Goal: Task Accomplishment & Management: Manage account settings

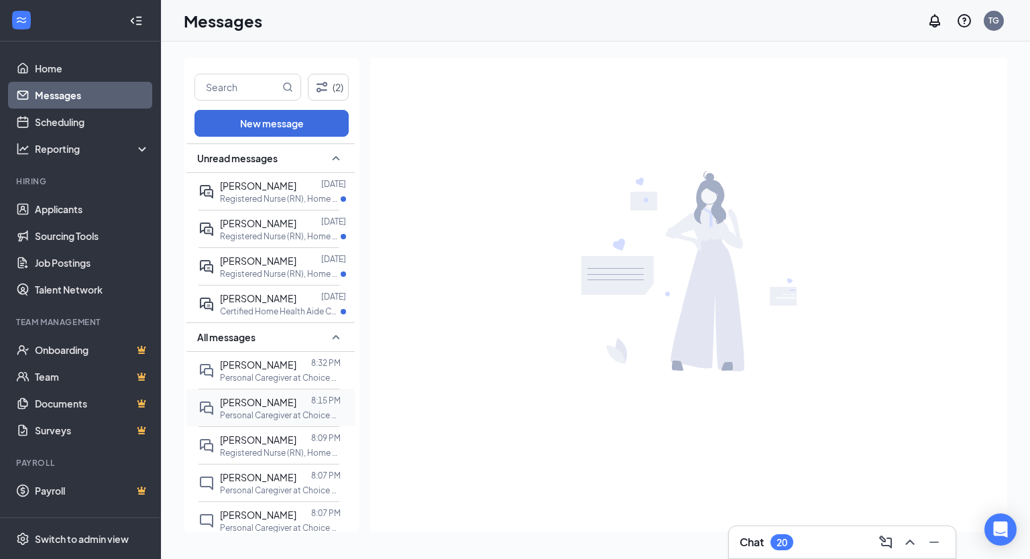
click at [297, 401] on div at bounding box center [304, 402] width 15 height 15
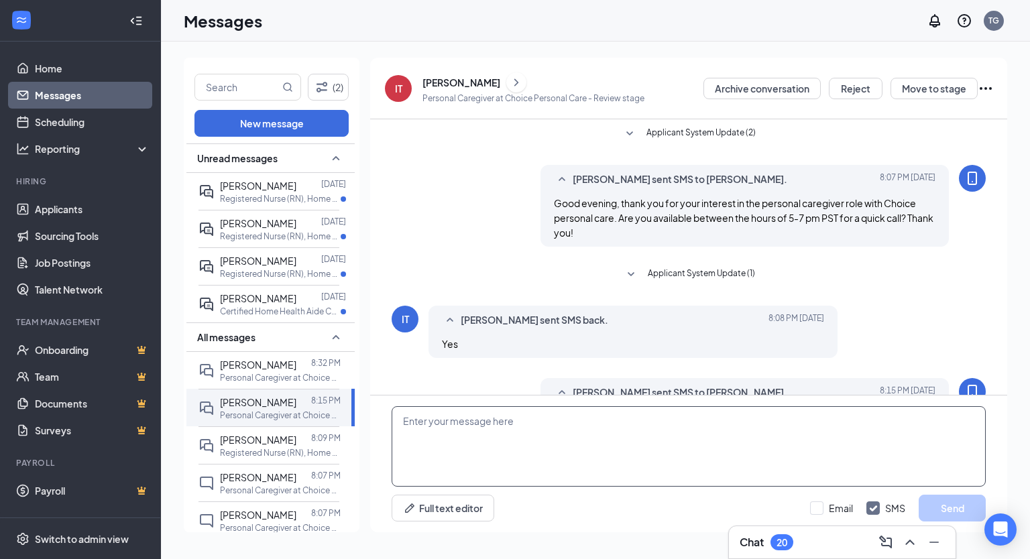
click at [470, 422] on textarea at bounding box center [689, 447] width 594 height 81
paste textarea "quick reminder. You are scheduled for 3 pm in-person interview [DATE] with Choi…"
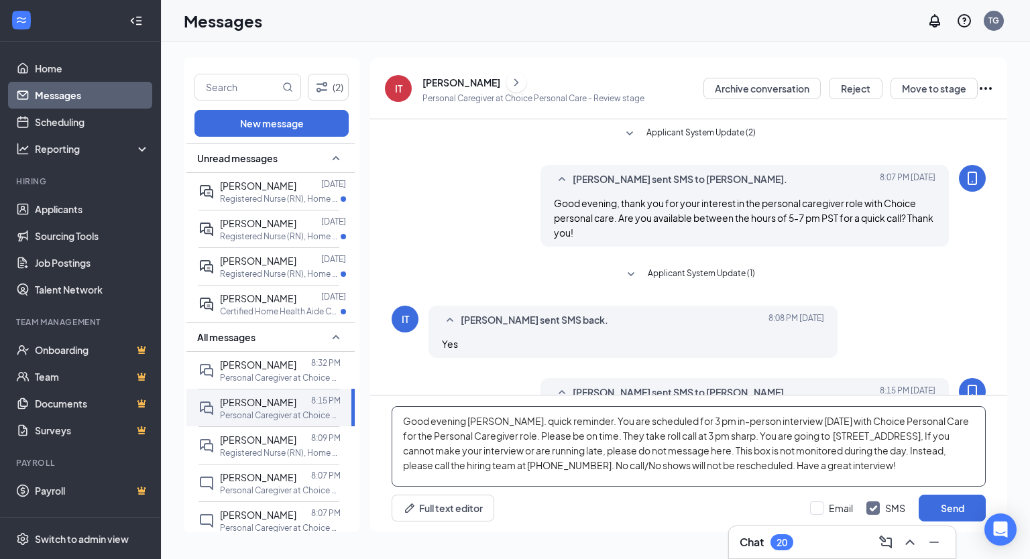
click at [496, 423] on textarea "Good evening [PERSON_NAME]. quick reminder. You are scheduled for 3 pm in-perso…" at bounding box center [689, 447] width 594 height 81
type textarea "Good evening [PERSON_NAME]. Quick reminder. You are scheduled for 3 pm in-perso…"
click at [953, 508] on button "Send" at bounding box center [952, 508] width 67 height 27
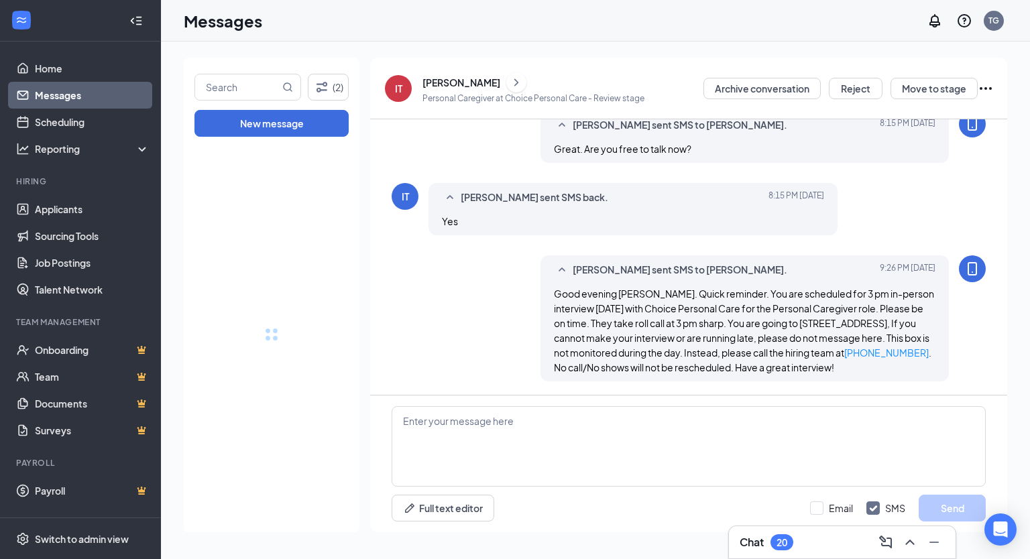
drag, startPoint x: 347, startPoint y: 305, endPoint x: 399, endPoint y: 537, distance: 237.3
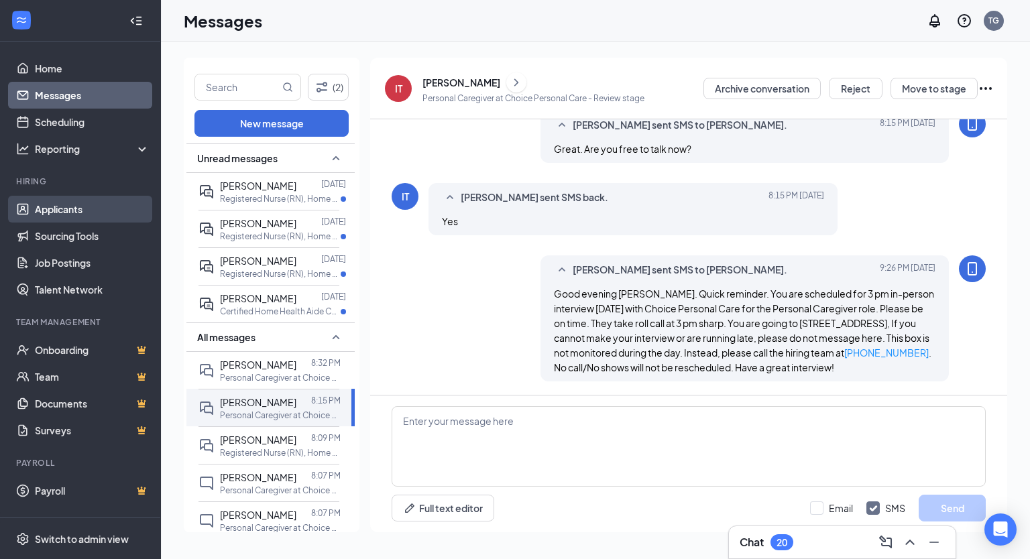
click at [68, 208] on link "Applicants" at bounding box center [92, 209] width 115 height 27
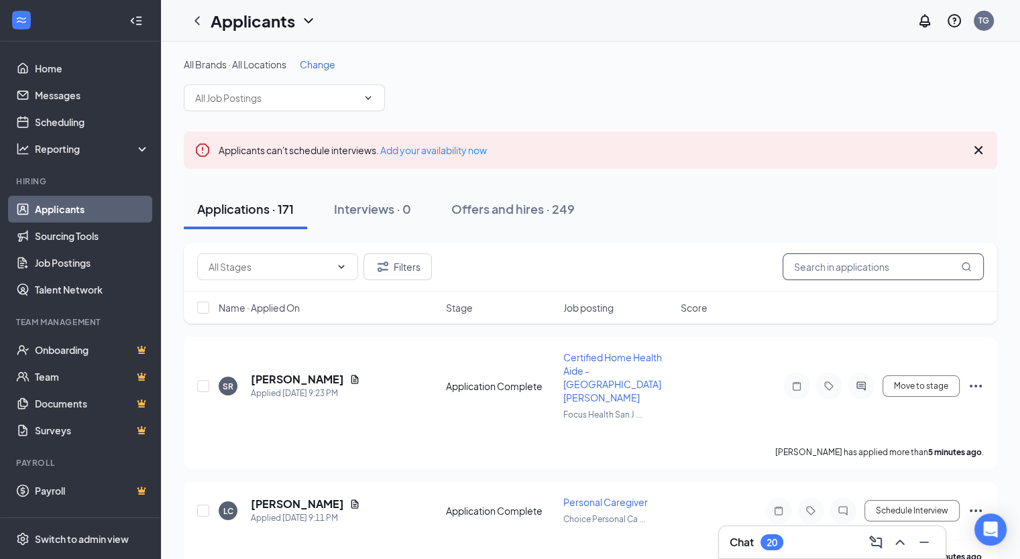
click at [806, 269] on input "text" at bounding box center [883, 267] width 201 height 27
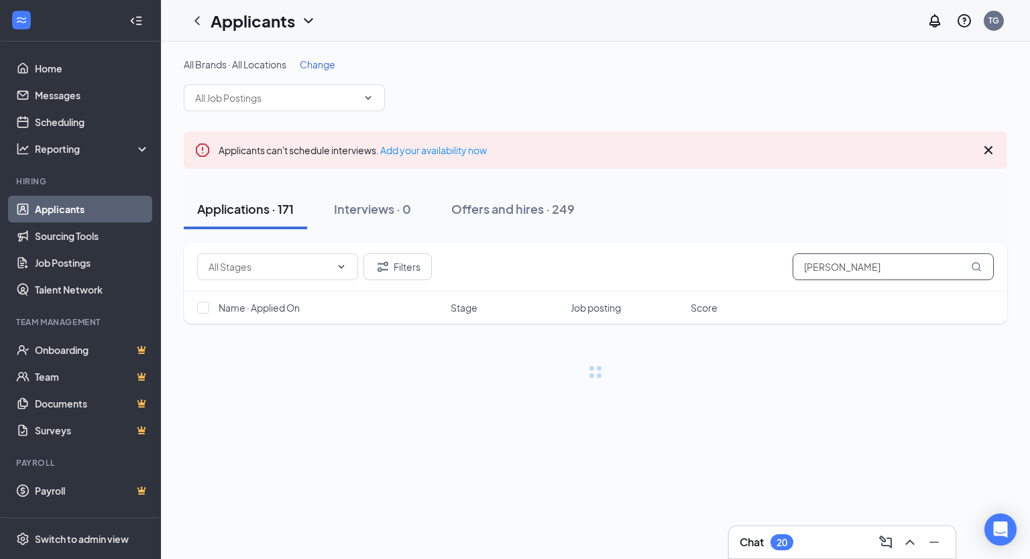
type input "[PERSON_NAME]"
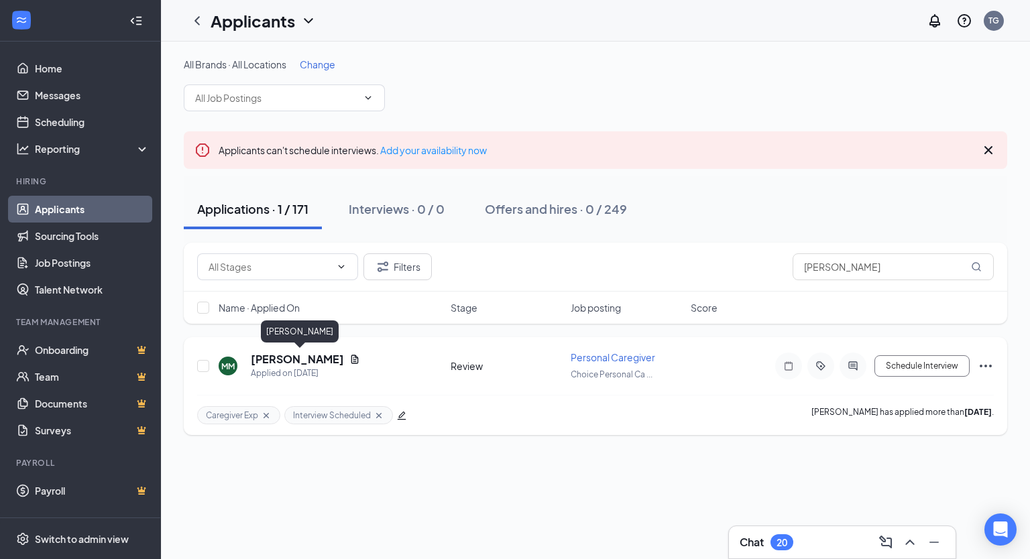
click at [314, 363] on h5 "[PERSON_NAME]" at bounding box center [297, 359] width 93 height 15
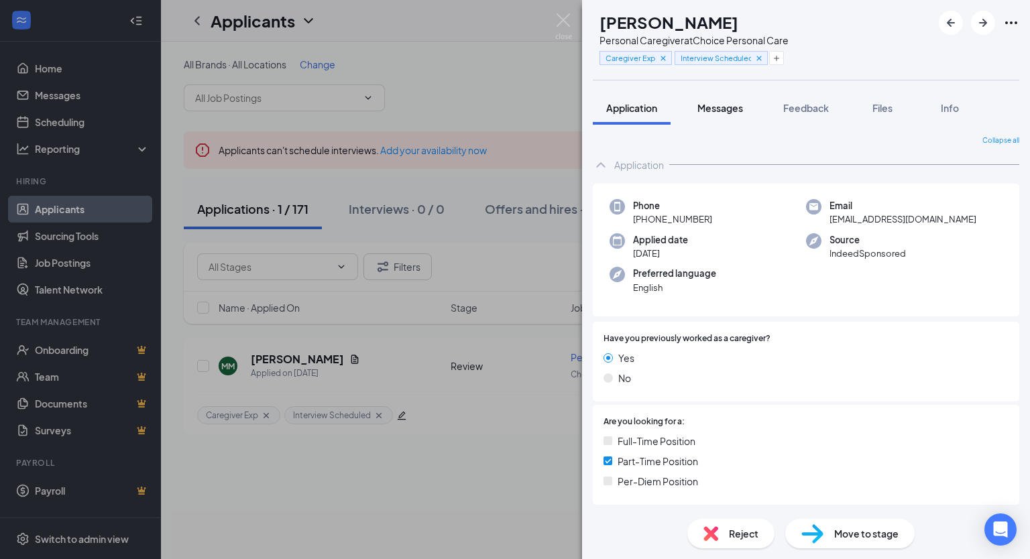
click at [727, 111] on span "Messages" at bounding box center [721, 108] width 46 height 12
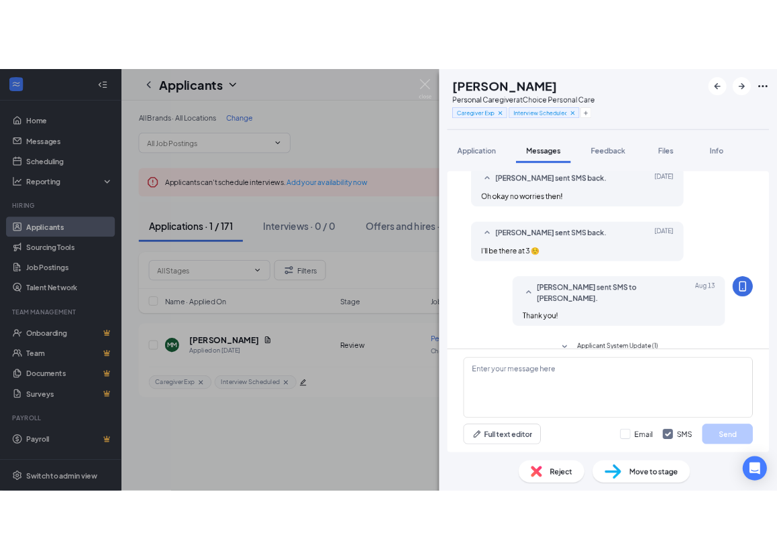
scroll to position [625, 0]
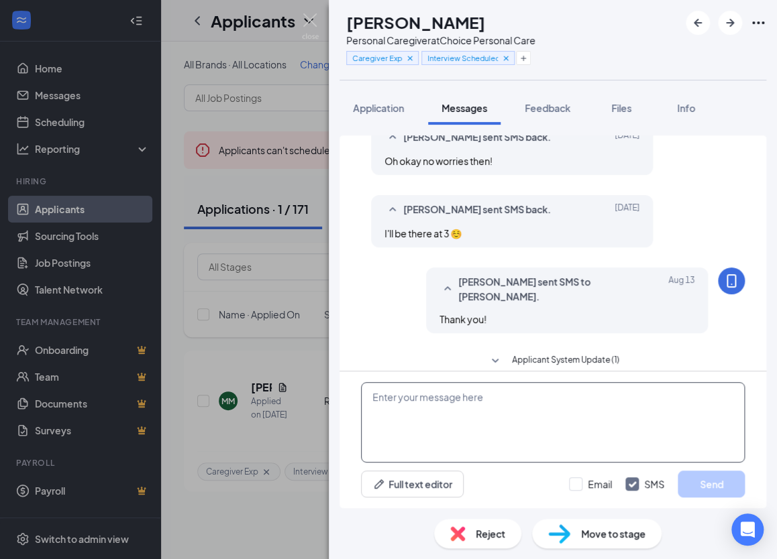
click at [672, 438] on textarea at bounding box center [553, 422] width 384 height 81
paste textarea "quick reminder. You are scheduled for 3 pm in-person interview [DATE] with Choi…"
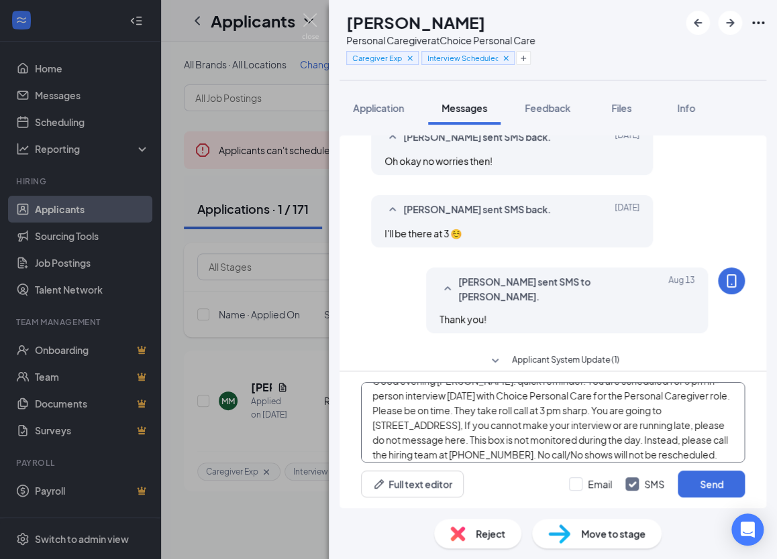
scroll to position [0, 0]
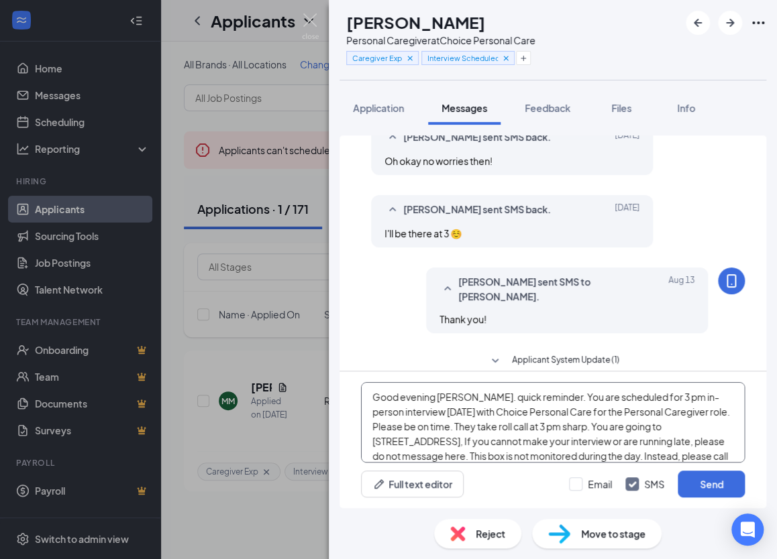
click at [491, 399] on textarea "Good evening [PERSON_NAME]. quick reminder. You are scheduled for 3 pm in-perso…" at bounding box center [553, 422] width 384 height 81
type textarea "Good evening [PERSON_NAME]. Quick reminder. You are scheduled for 3 pm in-perso…"
click at [706, 484] on button "Send" at bounding box center [711, 484] width 67 height 27
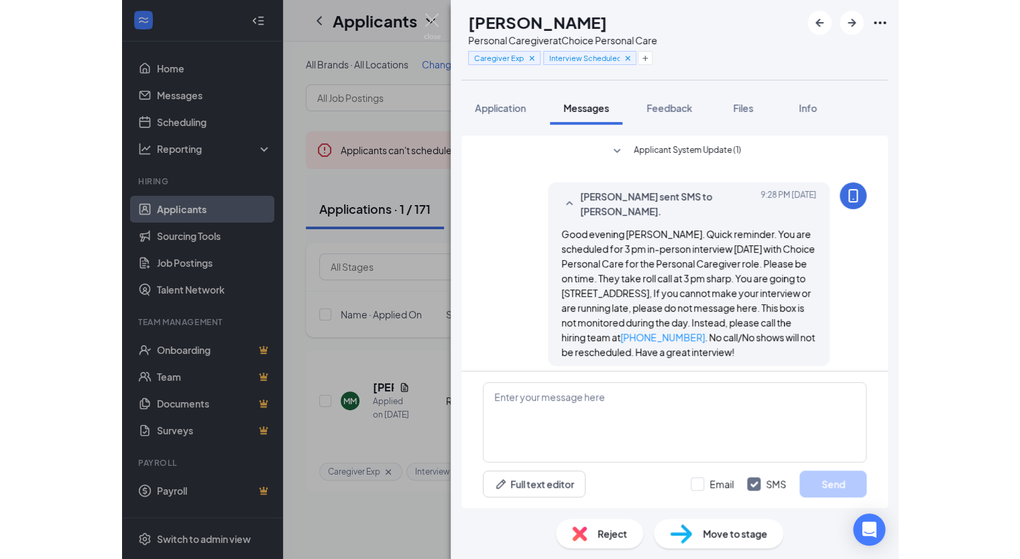
scroll to position [843, 0]
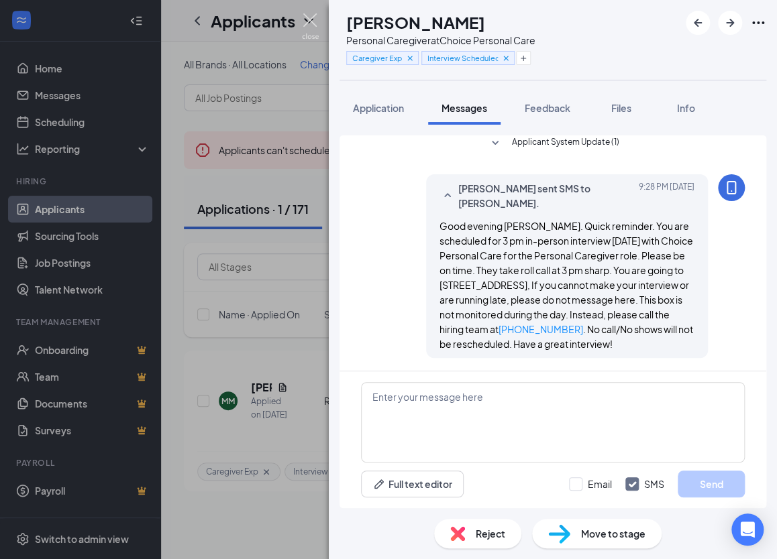
click at [311, 21] on img at bounding box center [310, 26] width 17 height 26
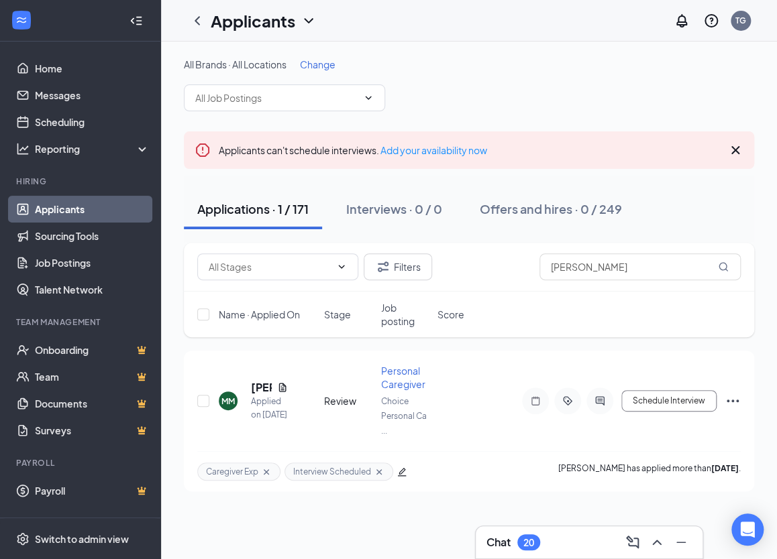
click at [735, 152] on icon "Cross" at bounding box center [735, 150] width 16 height 16
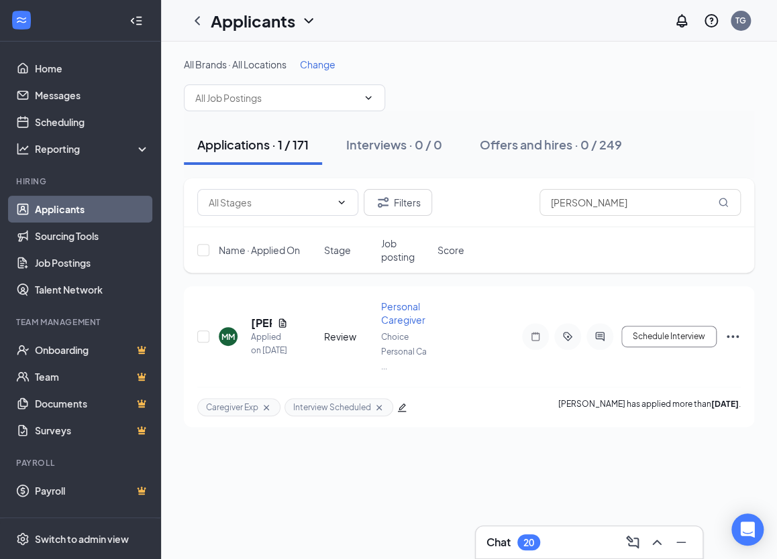
click at [70, 212] on link "Applicants" at bounding box center [92, 209] width 115 height 27
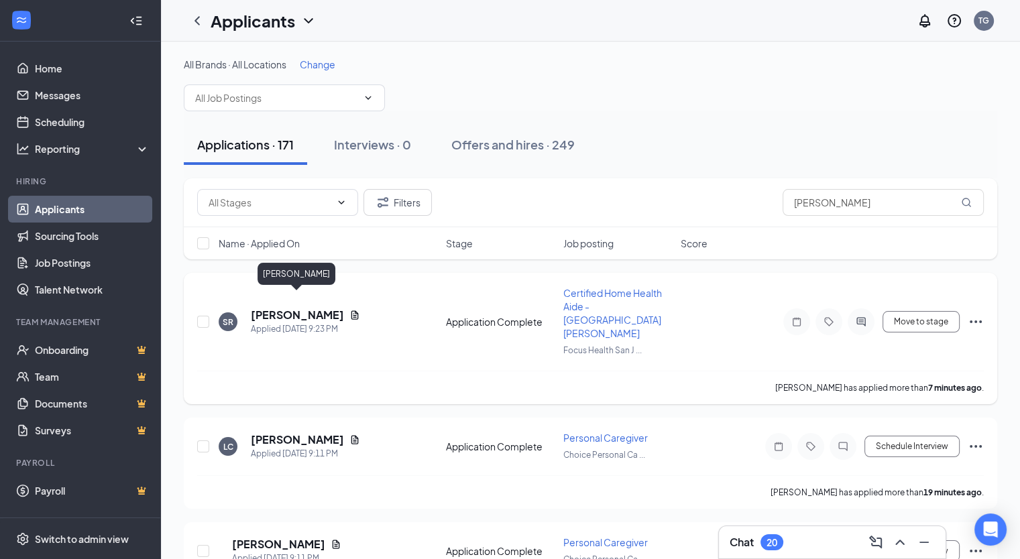
click at [290, 308] on h5 "[PERSON_NAME]" at bounding box center [297, 315] width 93 height 15
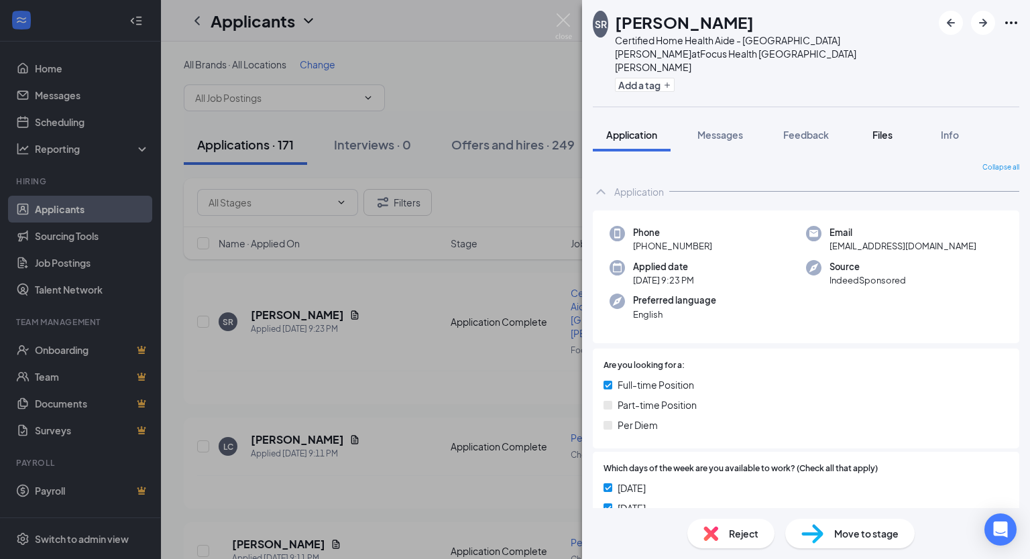
click at [886, 129] on span "Files" at bounding box center [883, 135] width 20 height 12
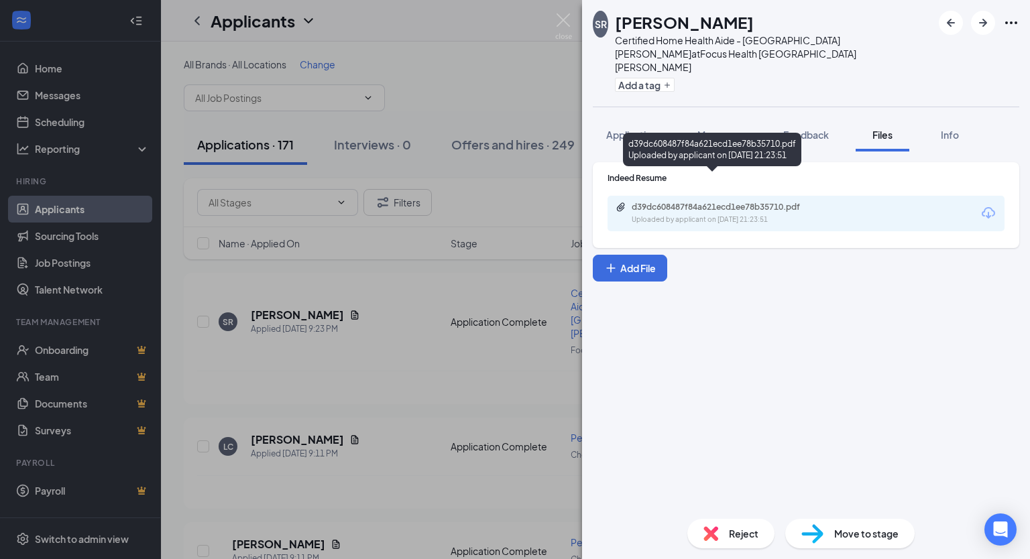
click at [722, 215] on div "Uploaded by applicant on [DATE] 21:23:51" at bounding box center [732, 220] width 201 height 11
click at [657, 25] on h1 "[PERSON_NAME]" at bounding box center [684, 22] width 139 height 23
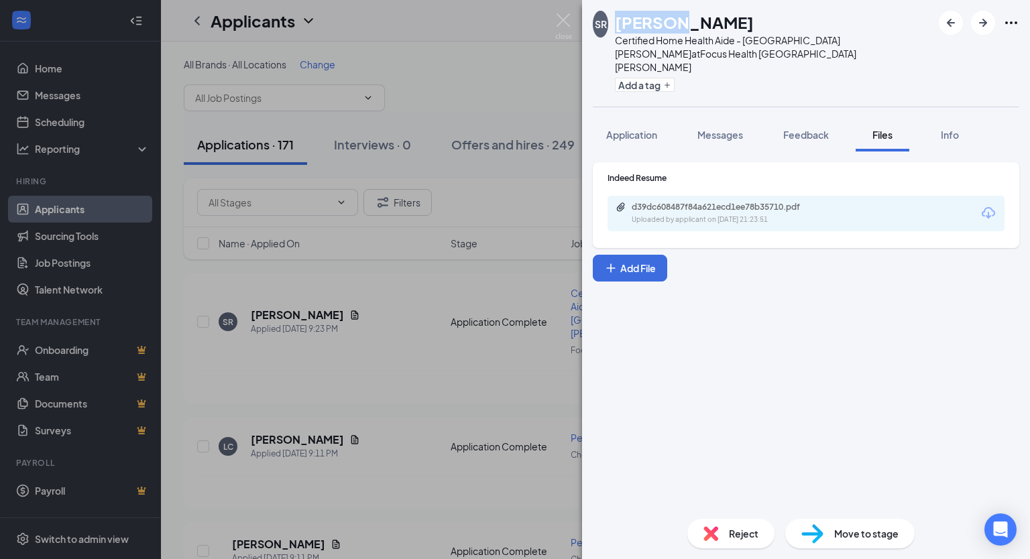
click at [657, 25] on h1 "[PERSON_NAME]" at bounding box center [684, 22] width 139 height 23
copy h1 "Symone"
drag, startPoint x: 727, startPoint y: 540, endPoint x: 716, endPoint y: 530, distance: 15.2
click at [716, 530] on img at bounding box center [711, 534] width 15 height 15
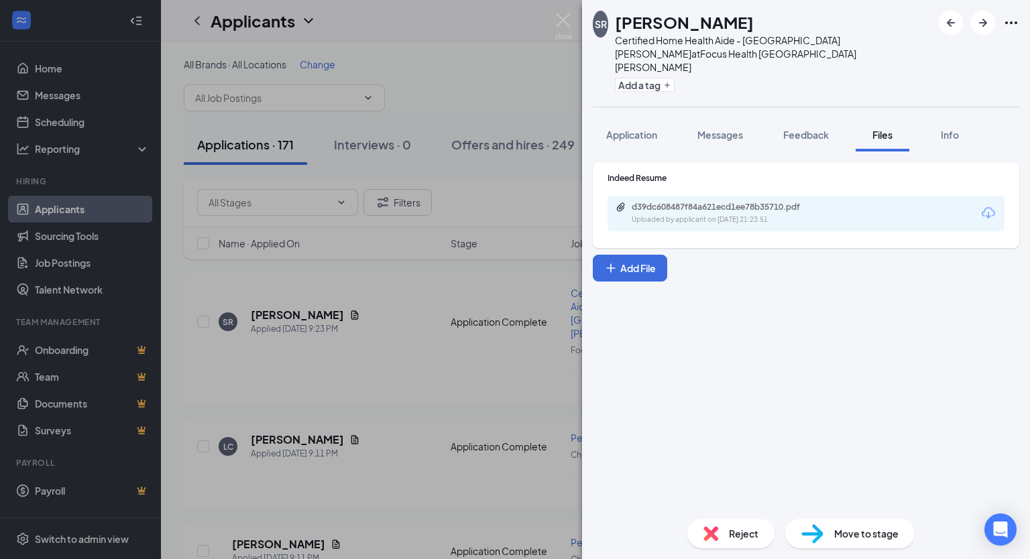
checkbox input "true"
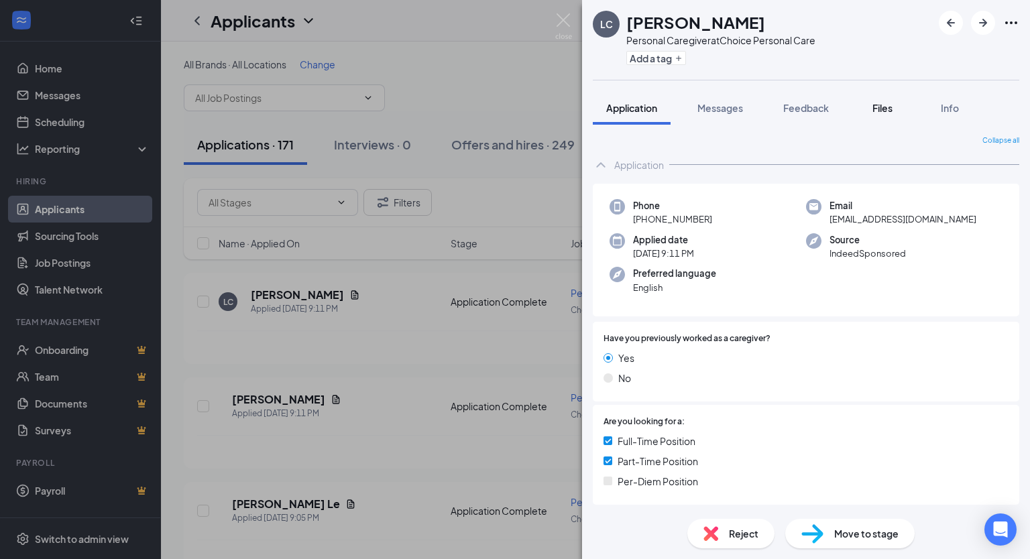
click at [887, 111] on span "Files" at bounding box center [883, 108] width 20 height 12
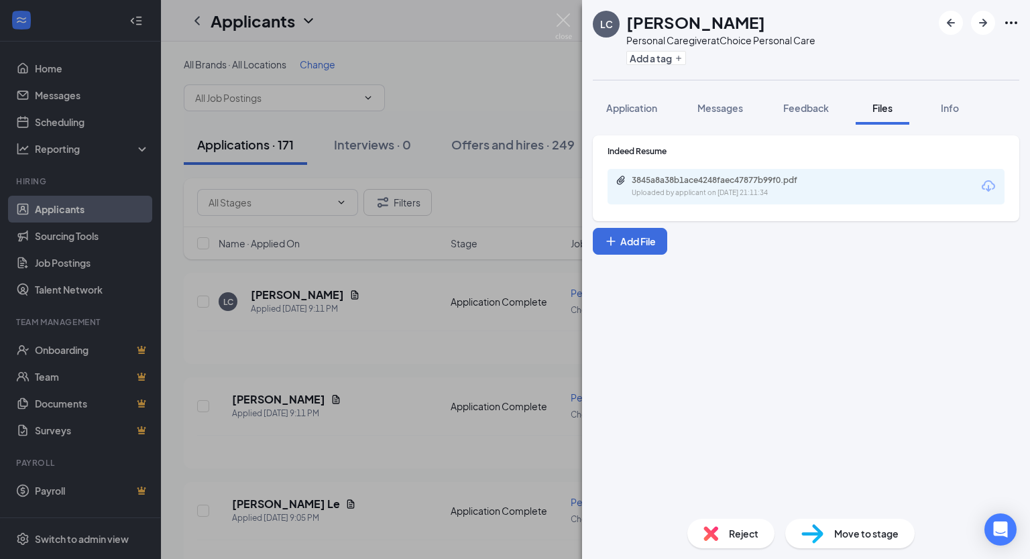
click at [712, 199] on div "3845a8a38b1ace4248faec47877b99f0.pdf Uploaded by applicant on [DATE] 21:11:34" at bounding box center [806, 187] width 397 height 36
click at [705, 184] on div "3845a8a38b1ace4248faec47877b99f0.pdf" at bounding box center [726, 180] width 188 height 11
click at [656, 60] on button "Add a tag" at bounding box center [657, 58] width 60 height 14
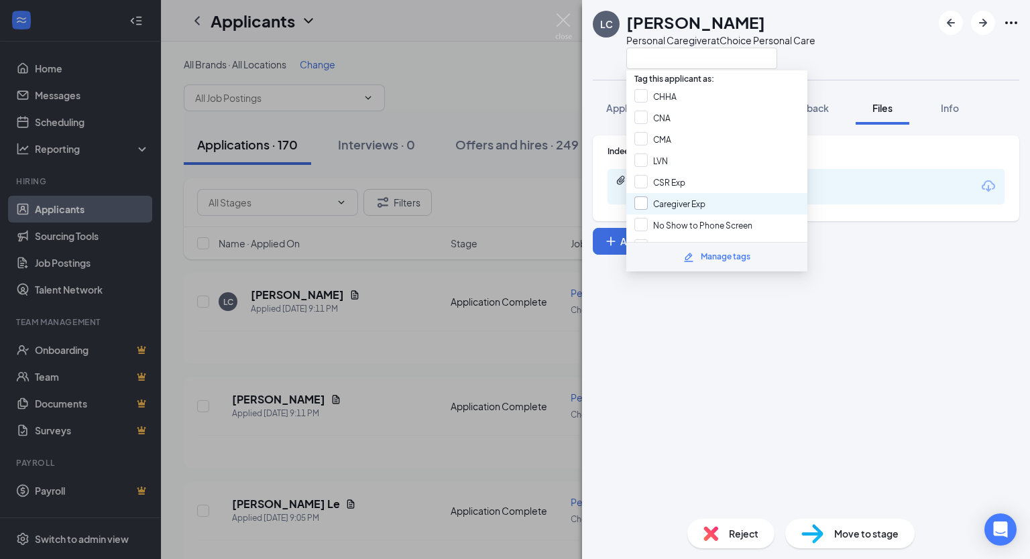
click at [690, 197] on input "Caregiver Exp" at bounding box center [670, 204] width 71 height 15
checkbox input "true"
click at [849, 304] on div "Indeed Resume 3845a8a38b1ace4248faec47877b99f0.pdf Uploaded by applicant on [DA…" at bounding box center [806, 317] width 448 height 384
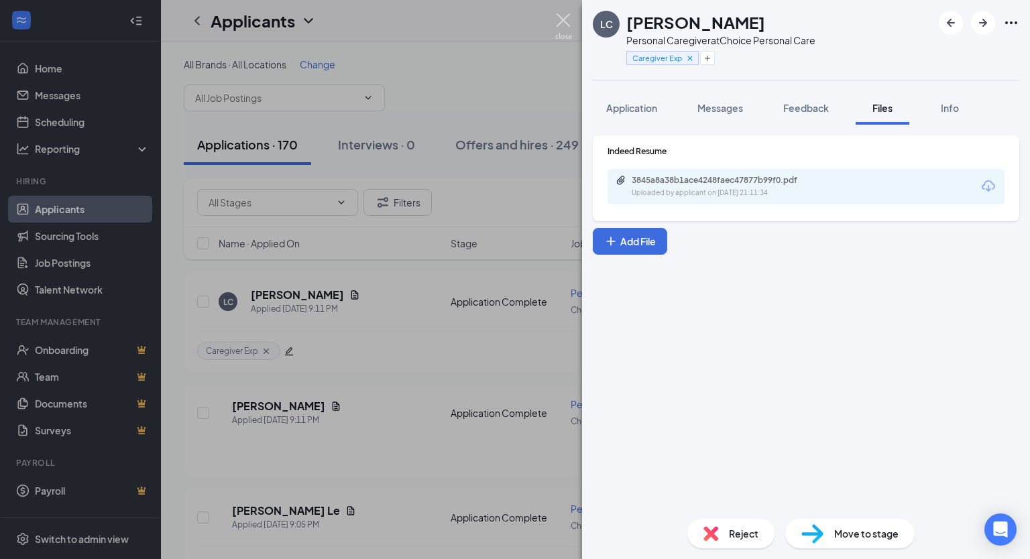
click at [560, 21] on img at bounding box center [563, 26] width 17 height 26
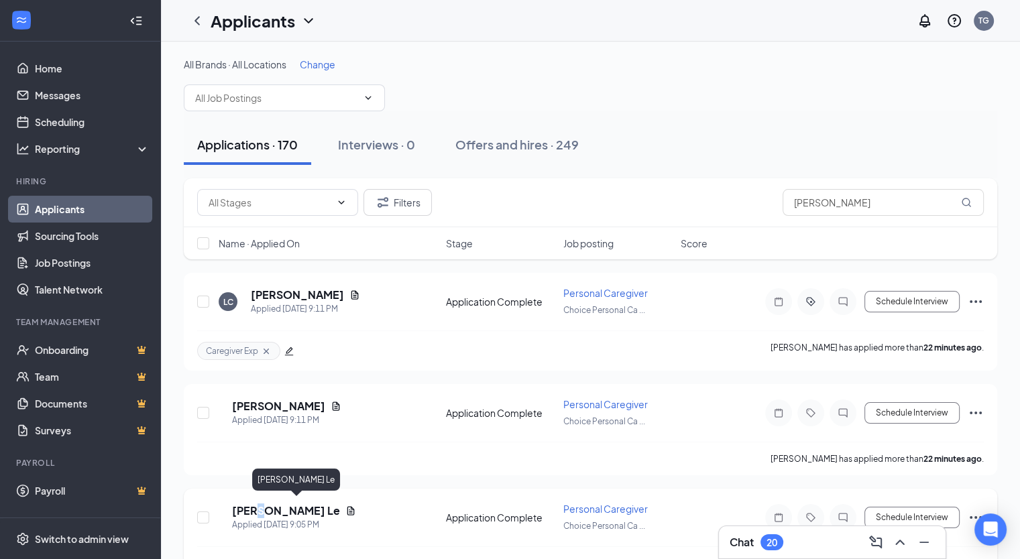
click at [281, 508] on h5 "[PERSON_NAME] Le" at bounding box center [286, 511] width 108 height 15
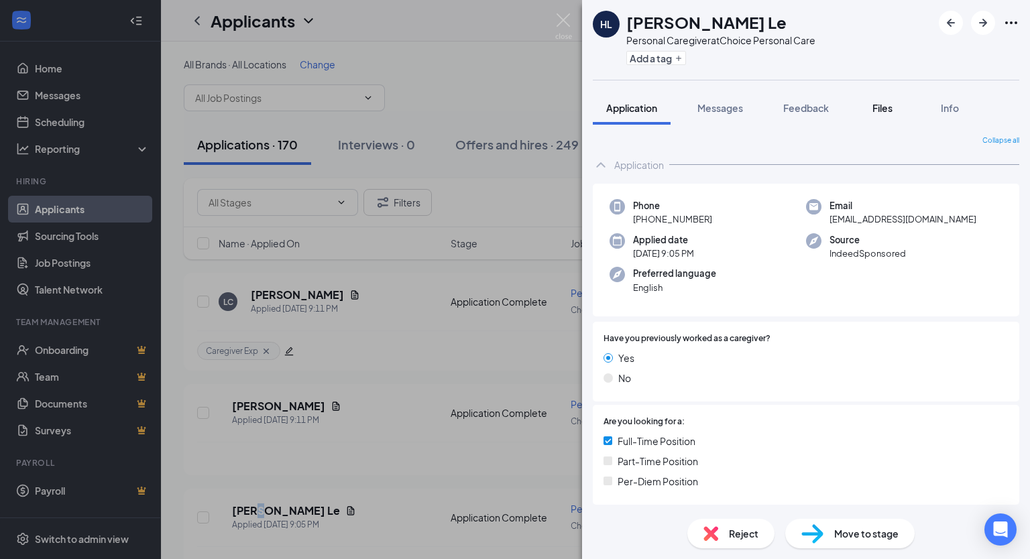
click at [888, 105] on span "Files" at bounding box center [883, 108] width 20 height 12
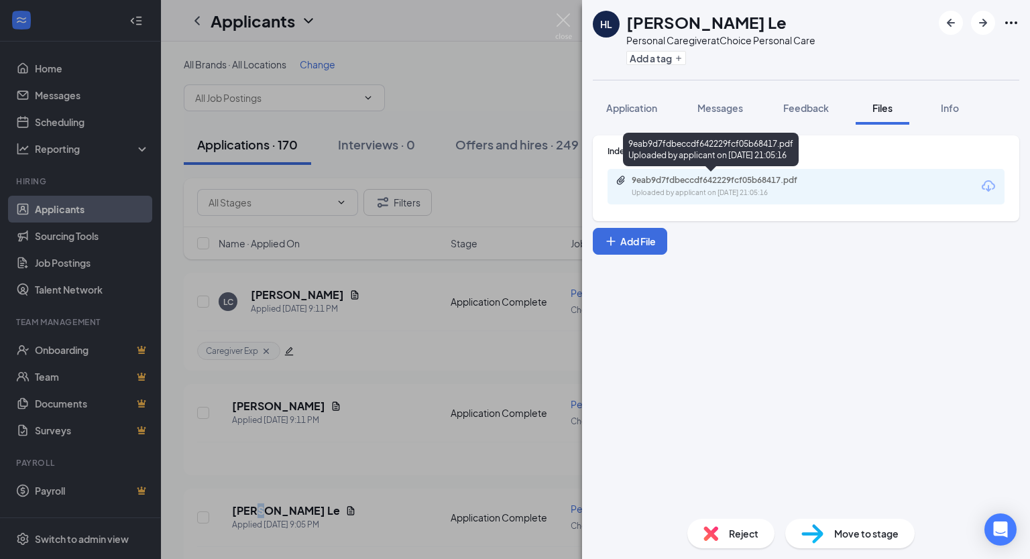
click at [749, 188] on div "Uploaded by applicant on [DATE] 21:05:16" at bounding box center [732, 193] width 201 height 11
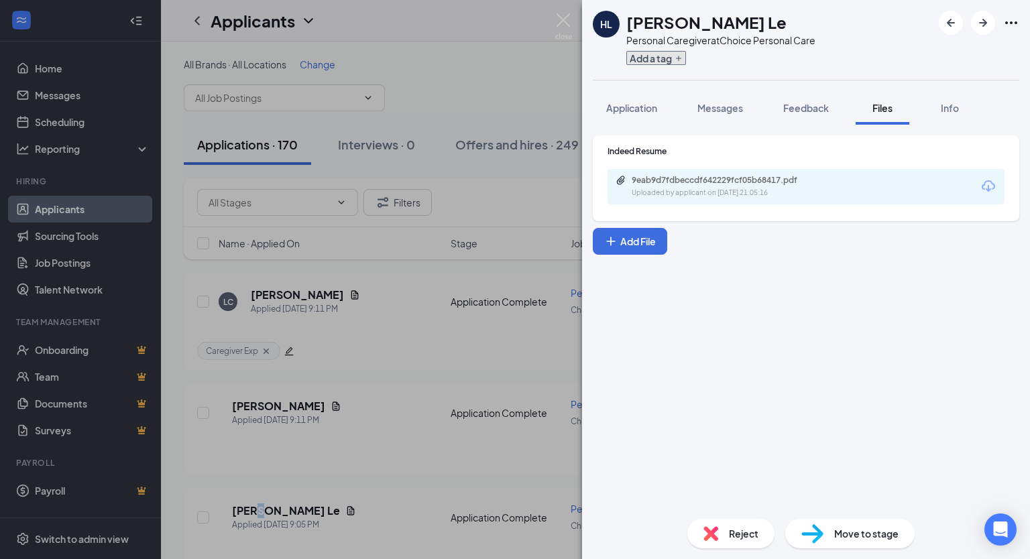
click at [672, 58] on button "Add a tag" at bounding box center [657, 58] width 60 height 14
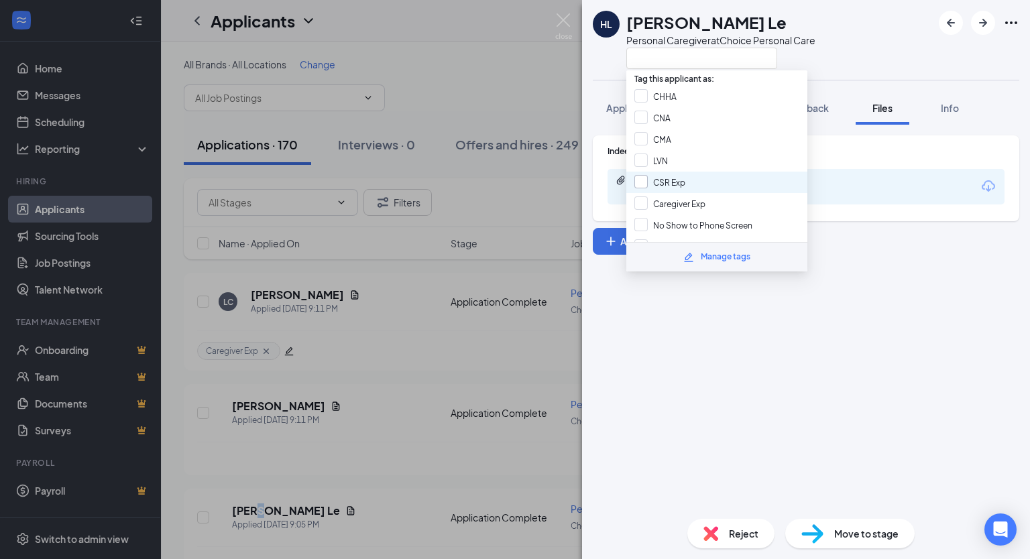
drag, startPoint x: 671, startPoint y: 173, endPoint x: 659, endPoint y: 172, distance: 11.4
click at [659, 175] on input "CSR Exp" at bounding box center [660, 182] width 51 height 15
checkbox input "true"
click at [762, 317] on div "Indeed Resume 9eab9d7fdbeccdf642229fcf05b68417.pdf Uploaded by applicant on [DA…" at bounding box center [806, 317] width 448 height 384
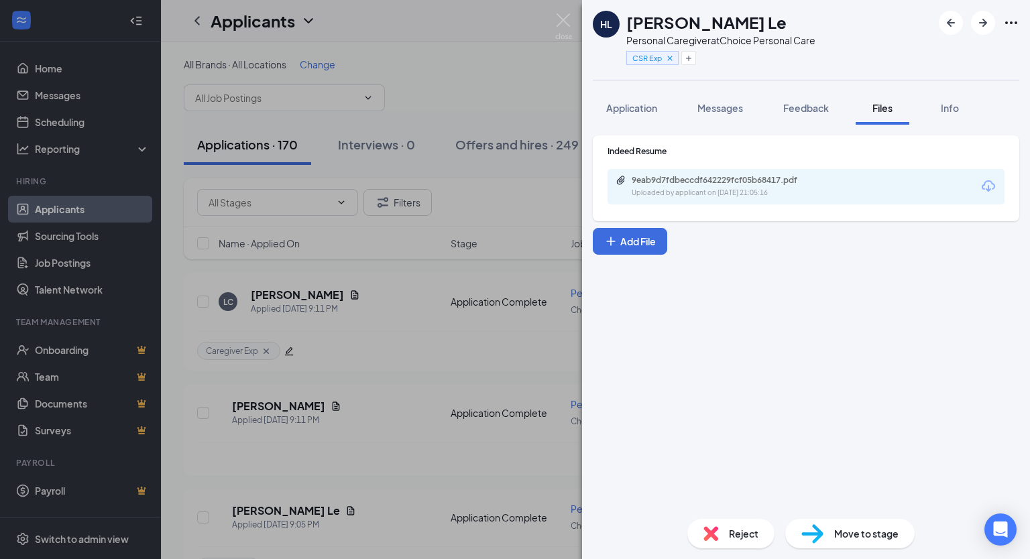
click at [829, 535] on div "Move to stage" at bounding box center [850, 534] width 129 height 30
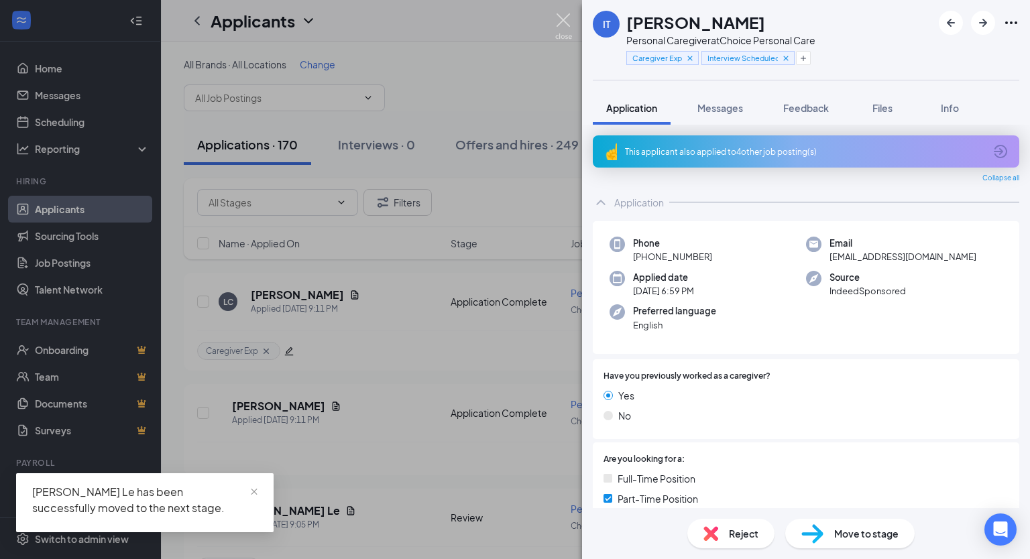
click at [562, 19] on img at bounding box center [563, 26] width 17 height 26
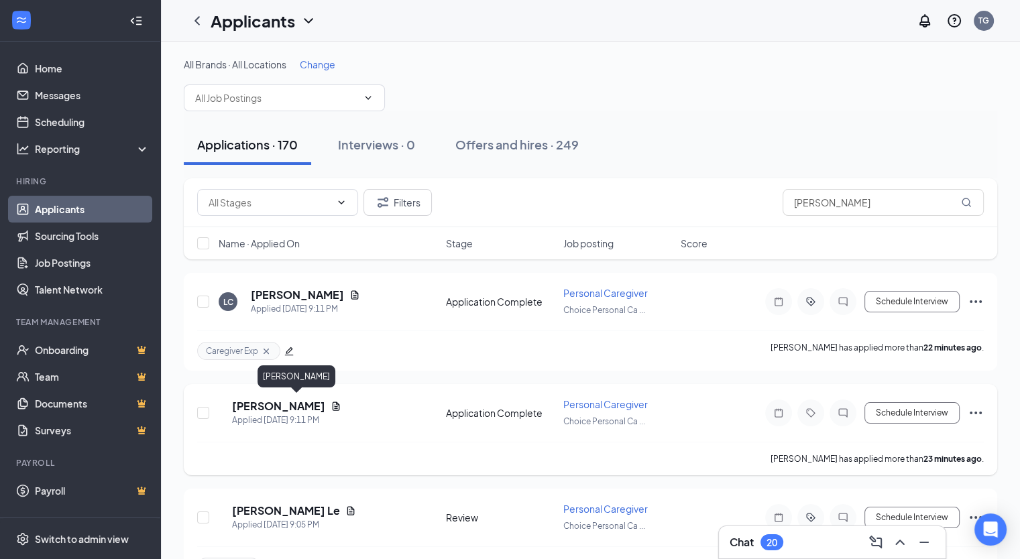
drag, startPoint x: 301, startPoint y: 401, endPoint x: 284, endPoint y: 409, distance: 18.0
click at [284, 409] on h5 "[PERSON_NAME]" at bounding box center [278, 406] width 93 height 15
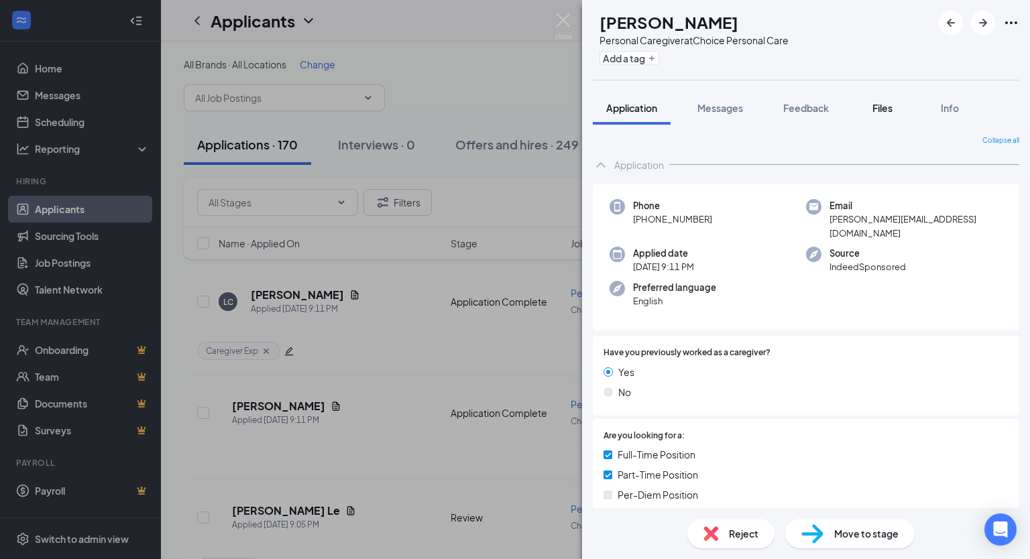
click at [886, 111] on span "Files" at bounding box center [883, 108] width 20 height 12
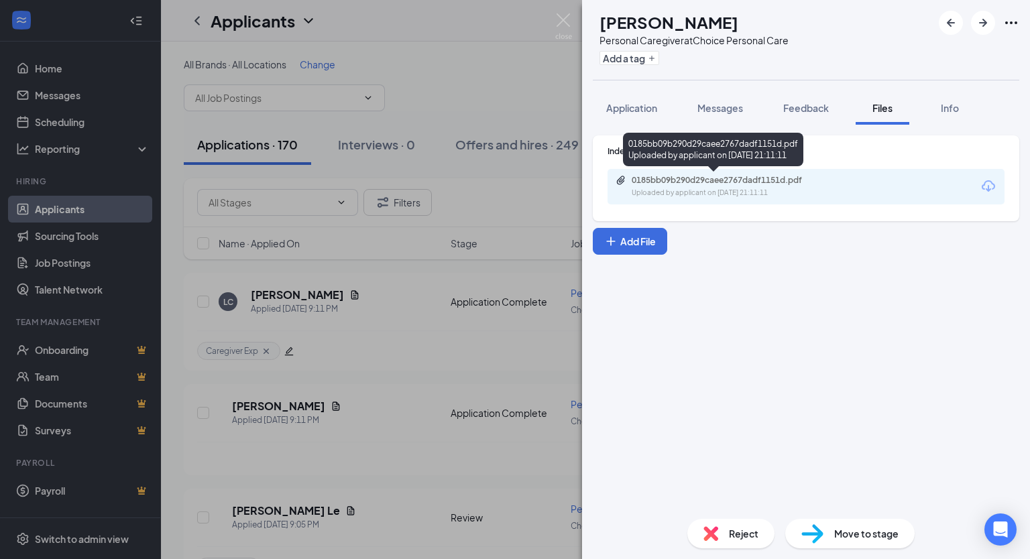
click at [776, 188] on div "Uploaded by applicant on [DATE] 21:11:11" at bounding box center [732, 193] width 201 height 11
click at [741, 535] on span "Reject" at bounding box center [744, 534] width 30 height 15
checkbox input "true"
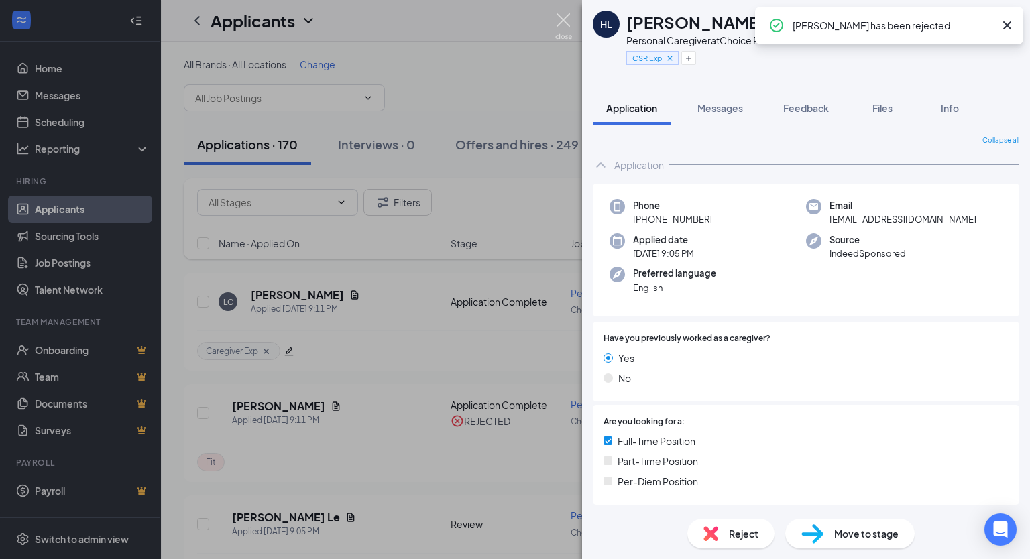
click at [564, 21] on img at bounding box center [563, 26] width 17 height 26
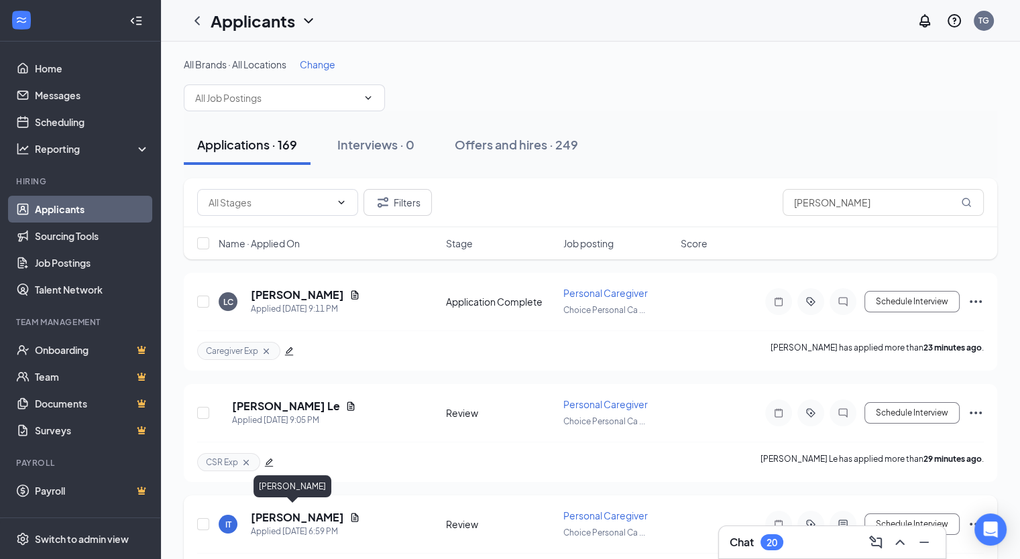
click at [263, 516] on h5 "[PERSON_NAME]" at bounding box center [297, 518] width 93 height 15
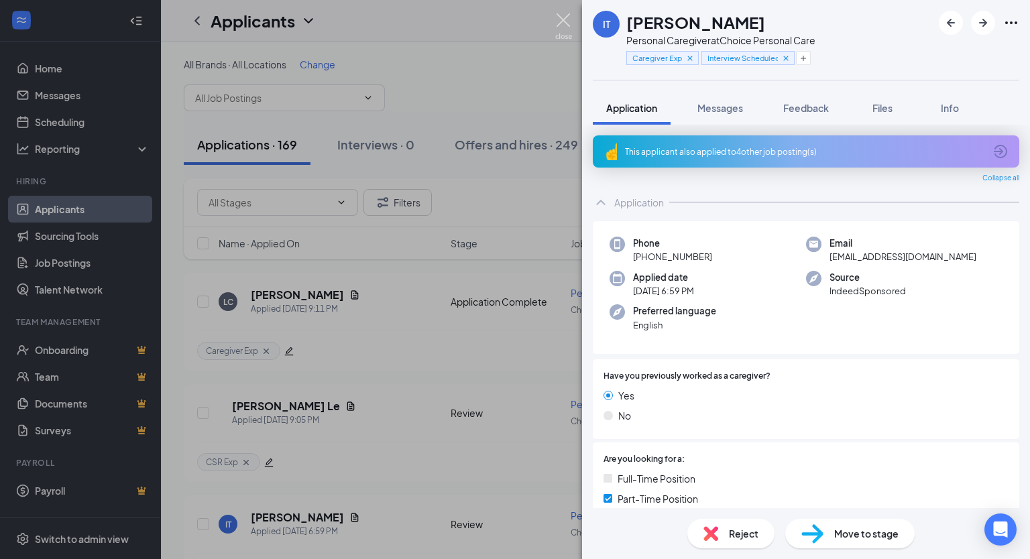
click at [566, 22] on img at bounding box center [563, 26] width 17 height 26
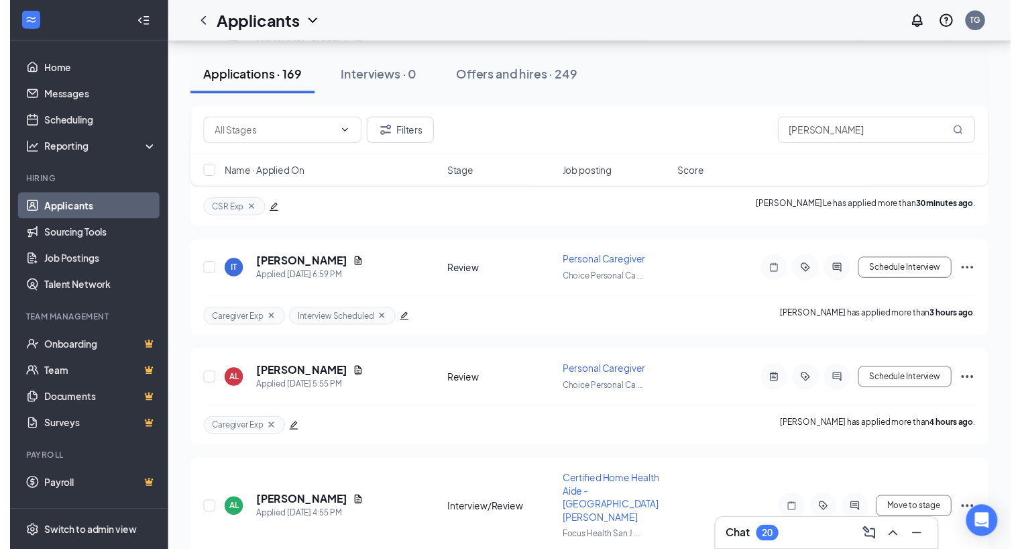
scroll to position [253, 0]
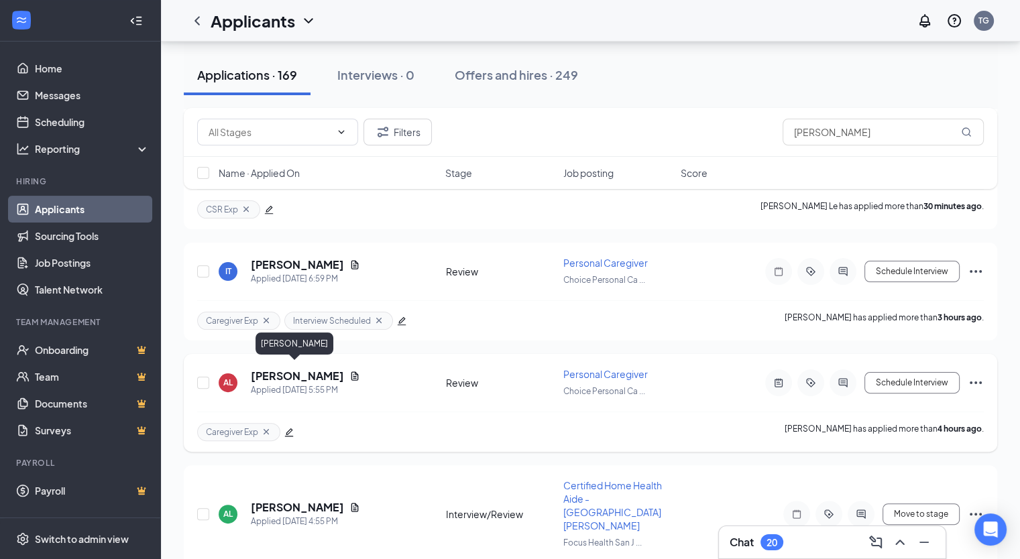
click at [268, 371] on h5 "[PERSON_NAME]" at bounding box center [297, 376] width 93 height 15
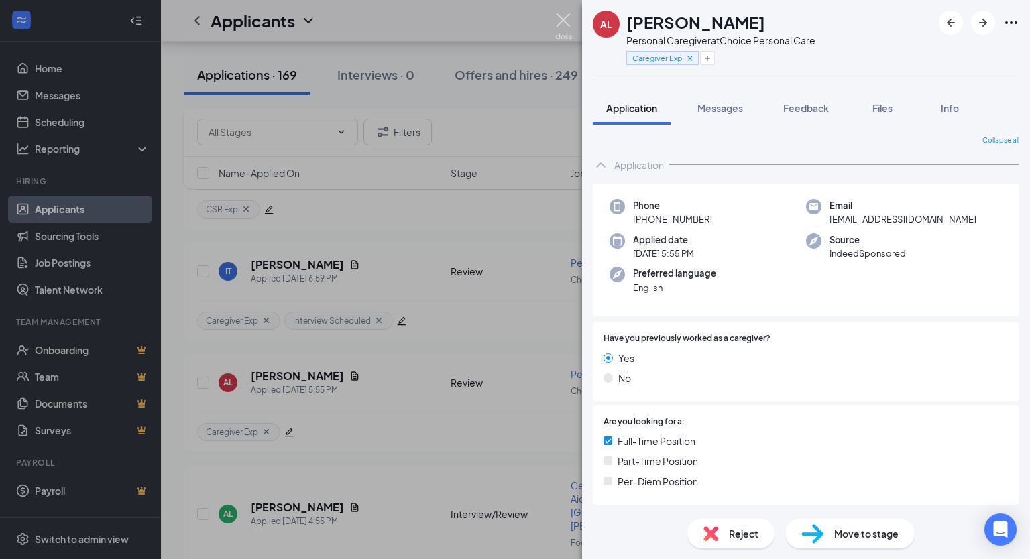
click at [561, 22] on img at bounding box center [563, 26] width 17 height 26
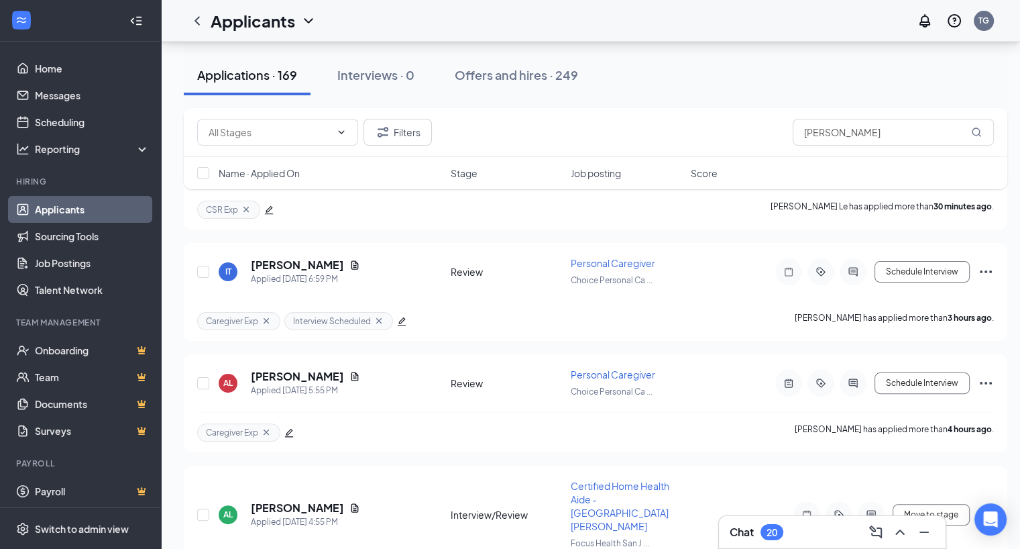
click at [561, 22] on div "Applicants TG" at bounding box center [590, 21] width 859 height 42
click at [295, 500] on h5 "[PERSON_NAME]" at bounding box center [297, 507] width 93 height 15
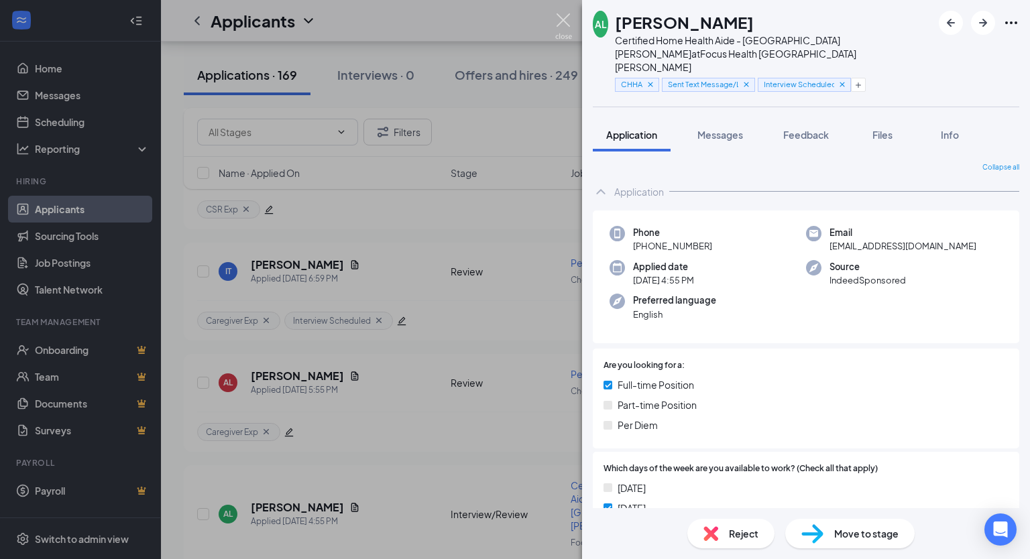
click at [561, 19] on img at bounding box center [563, 26] width 17 height 26
